Goal: Task Accomplishment & Management: Manage account settings

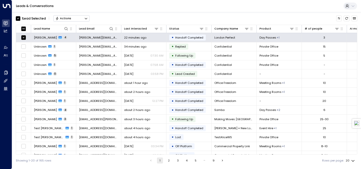
click at [64, 17] on div "Actions" at bounding box center [63, 19] width 16 height 4
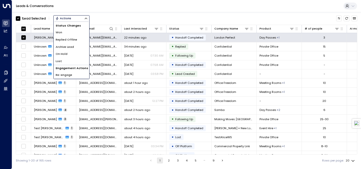
click at [99, 14] on div "1 Lead Selected Actions Status Changes Won Replied Offline Archive Lead On Hold…" at bounding box center [186, 18] width 341 height 9
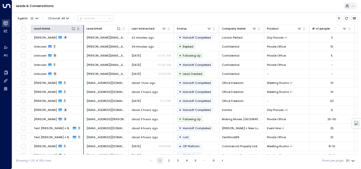
drag, startPoint x: 76, startPoint y: 29, endPoint x: 83, endPoint y: 29, distance: 7.5
click at [83, 29] on hr at bounding box center [83, 28] width 1 height 7
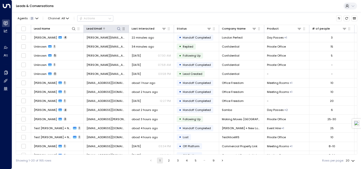
click at [118, 28] on icon at bounding box center [119, 29] width 4 height 4
type input "*****"
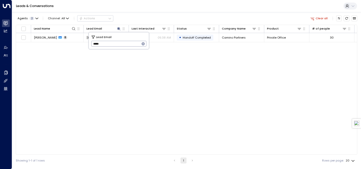
click at [138, 15] on div "Agents 2 Channel: All Actions Clear all" at bounding box center [186, 18] width 341 height 9
click at [118, 29] on icon at bounding box center [118, 28] width 3 height 3
click at [119, 29] on icon at bounding box center [119, 29] width 4 height 4
click at [142, 43] on icon "button" at bounding box center [143, 44] width 4 height 4
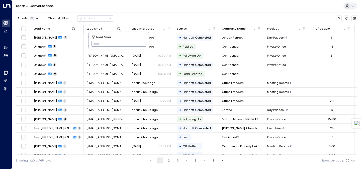
click at [138, 44] on input "text" at bounding box center [118, 44] width 55 height 8
paste input "**********"
type input "**********"
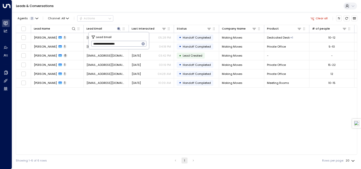
click at [147, 14] on div "Agents 2 Channel: All Actions Clear all Lead Name Lead Email Last Interacted St…" at bounding box center [186, 89] width 341 height 154
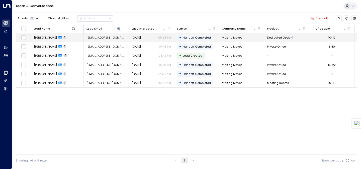
click at [141, 36] on span "[DATE]" at bounding box center [136, 38] width 9 height 4
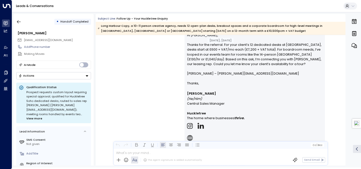
scroll to position [320, 0]
